Goal: Task Accomplishment & Management: Manage account settings

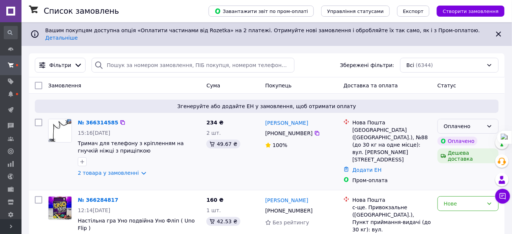
click at [462, 122] on div "Оплачено" at bounding box center [464, 126] width 40 height 8
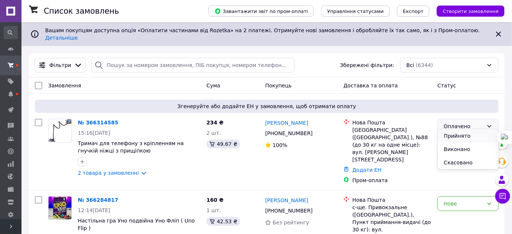
click at [456, 135] on li "Прийнято" at bounding box center [468, 135] width 60 height 13
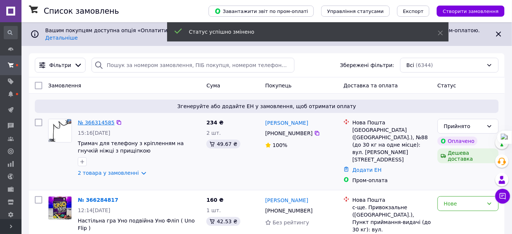
click at [85, 120] on link "№ 366314585" at bounding box center [96, 123] width 37 height 6
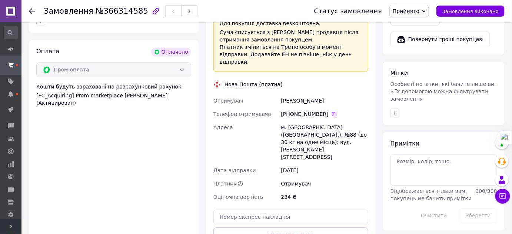
scroll to position [505, 0]
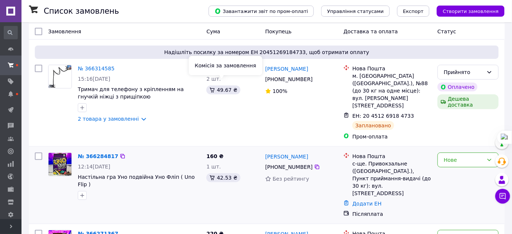
scroll to position [79, 0]
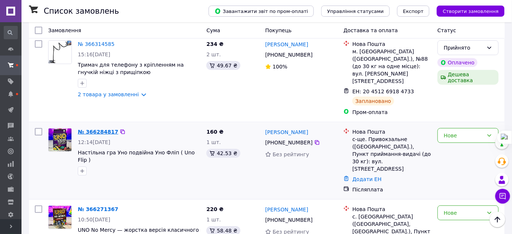
click at [91, 129] on link "№ 366284817" at bounding box center [98, 132] width 40 height 6
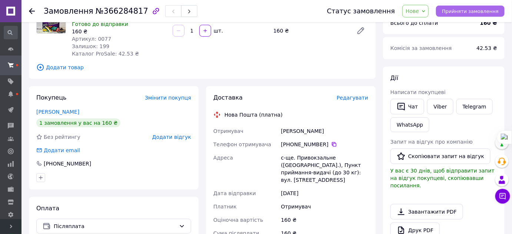
click at [470, 11] on span "Прийняти замовлення" at bounding box center [470, 12] width 57 height 6
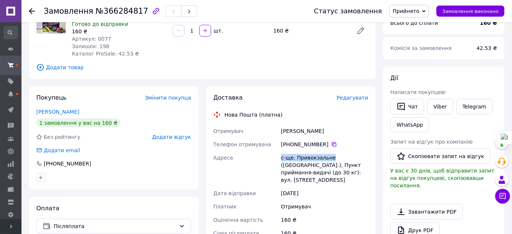
drag, startPoint x: 278, startPoint y: 156, endPoint x: 330, endPoint y: 158, distance: 52.3
click at [330, 158] on div "Отримувач [PERSON_NAME] Телефон отримувача [PHONE_NUMBER]   Адреса с-ще. Привок…" at bounding box center [291, 200] width 158 height 150
copy div "Адреса с-ще. Привокзальне"
click at [331, 143] on icon at bounding box center [334, 145] width 6 height 6
drag, startPoint x: 277, startPoint y: 130, endPoint x: 303, endPoint y: 130, distance: 26.3
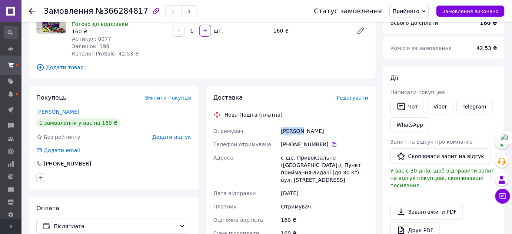
click at [303, 130] on div "Отримувач [PERSON_NAME] Телефон отримувача [PHONE_NUMBER]   Адреса с-ще. Привок…" at bounding box center [291, 200] width 158 height 150
click at [303, 130] on div "[PERSON_NAME]" at bounding box center [325, 131] width 90 height 13
drag, startPoint x: 305, startPoint y: 131, endPoint x: 276, endPoint y: 126, distance: 29.4
click at [276, 126] on div "Отримувач [PERSON_NAME] Телефон отримувача [PHONE_NUMBER]   Адреса с-ще. Привок…" at bounding box center [291, 200] width 158 height 150
copy div "Отримувач [PERSON_NAME]"
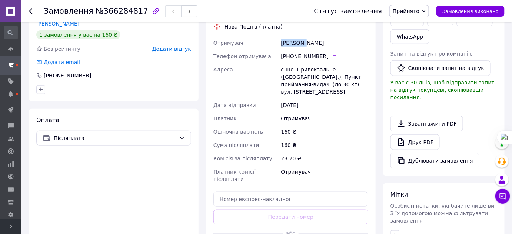
scroll to position [180, 0]
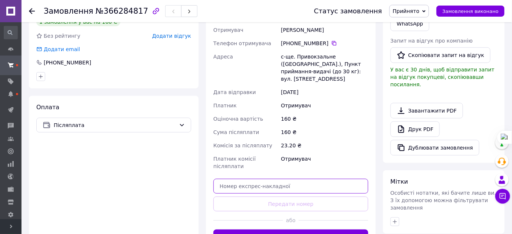
click at [272, 179] on input "text" at bounding box center [290, 186] width 155 height 15
paste input "20451269185375"
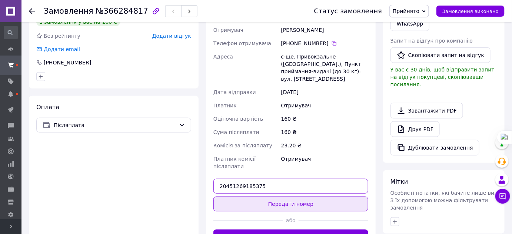
type input "20451269185375"
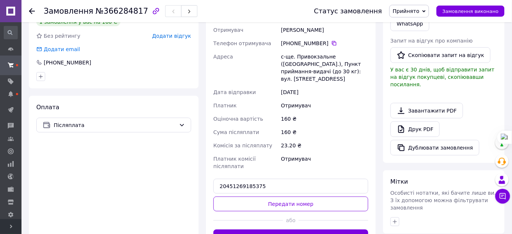
click at [281, 197] on button "Передати номер" at bounding box center [290, 204] width 155 height 15
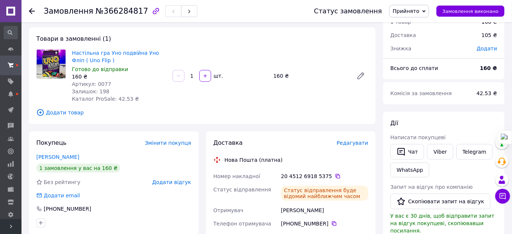
scroll to position [0, 0]
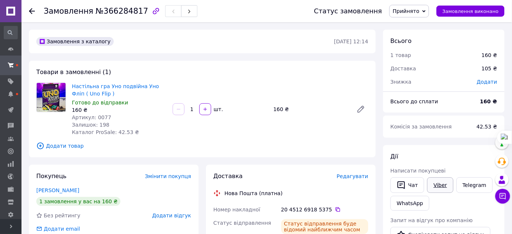
click at [448, 184] on link "Viber" at bounding box center [440, 185] width 26 height 16
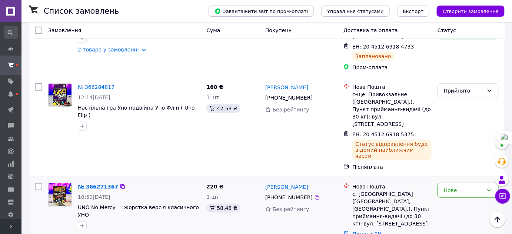
click at [90, 184] on link "№ 366271367" at bounding box center [98, 187] width 40 height 6
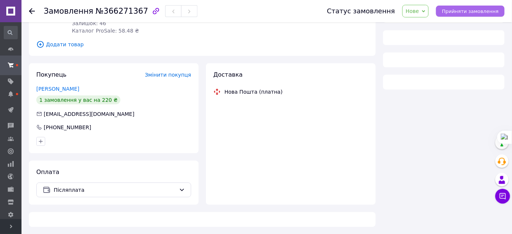
scroll to position [123, 0]
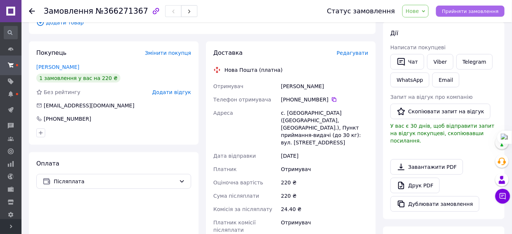
click at [454, 9] on span "Прийняти замовлення" at bounding box center [470, 12] width 57 height 6
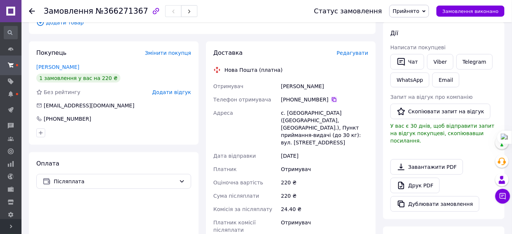
click at [332, 99] on icon at bounding box center [334, 99] width 4 height 4
drag, startPoint x: 258, startPoint y: 107, endPoint x: 311, endPoint y: 113, distance: 53.7
click at [311, 113] on div "Отримувач [PERSON_NAME] Телефон отримувача [PHONE_NUMBER]   Адреса [PERSON_NAME…" at bounding box center [291, 158] width 158 height 157
copy div "Адреса с. [GEOGRAPHIC_DATA]"
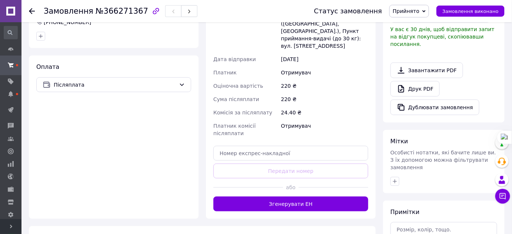
scroll to position [236, 0]
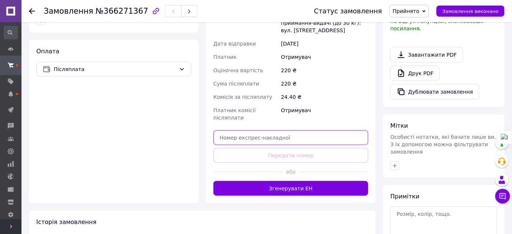
click at [305, 130] on input "text" at bounding box center [290, 137] width 155 height 15
paste input "20451269186133"
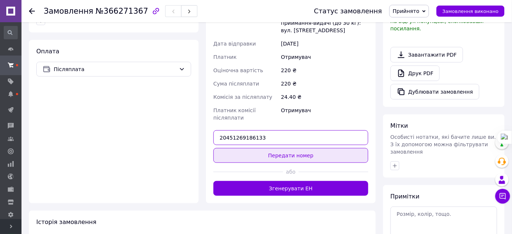
type input "20451269186133"
click at [308, 148] on button "Передати номер" at bounding box center [290, 155] width 155 height 15
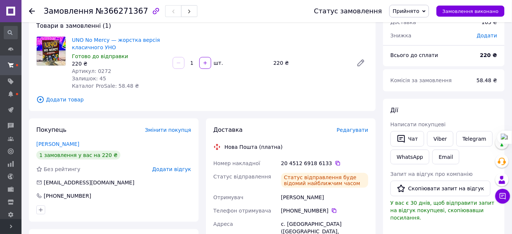
scroll to position [44, 0]
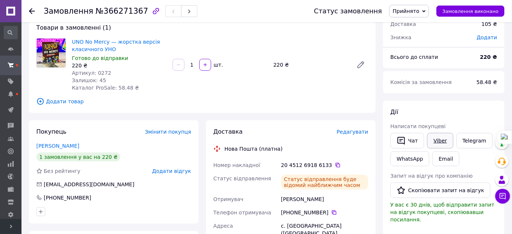
click at [434, 142] on link "Viber" at bounding box center [440, 141] width 26 height 16
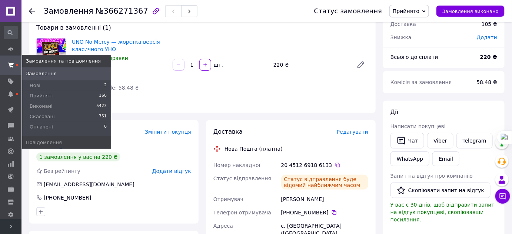
click at [9, 65] on icon at bounding box center [11, 65] width 6 height 6
